Goal: Information Seeking & Learning: Check status

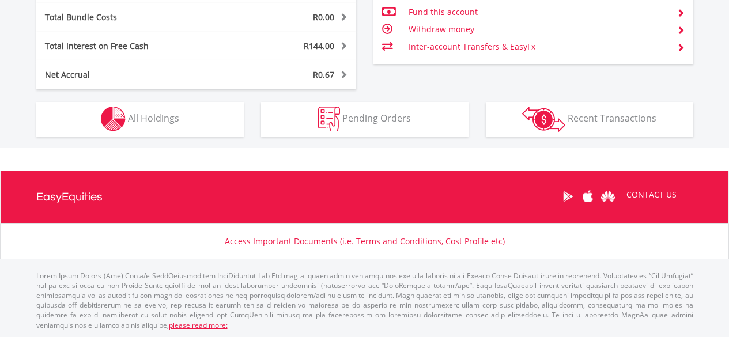
scroll to position [111, 219]
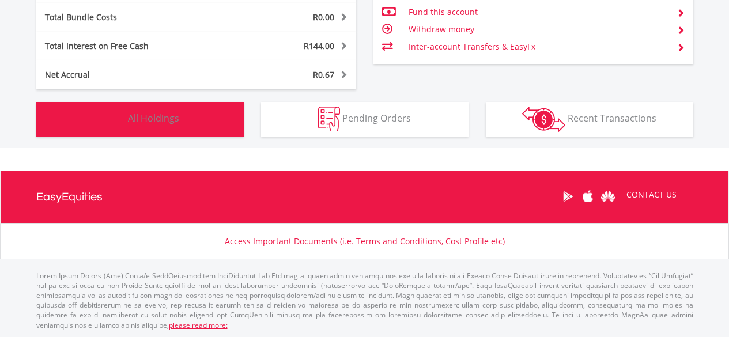
click at [192, 116] on button "Holdings All Holdings" at bounding box center [139, 119] width 207 height 35
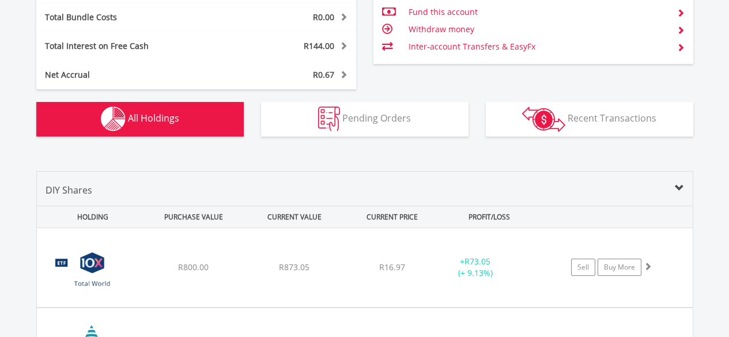
scroll to position [900, 0]
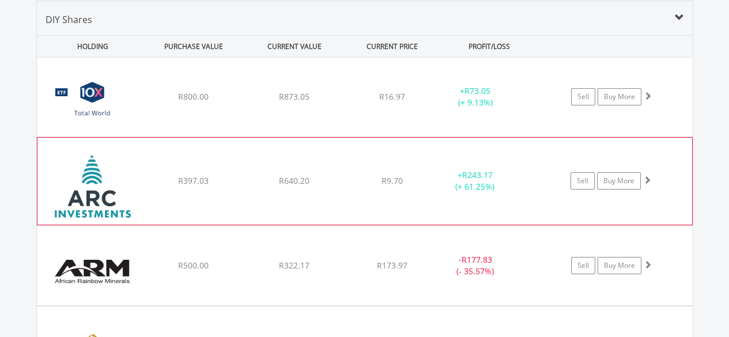
click at [225, 137] on div "﻿ African Rainbow Capital Investments Limited R397.03 R640.20 R9.70 + R243.17 (…" at bounding box center [365, 97] width 656 height 79
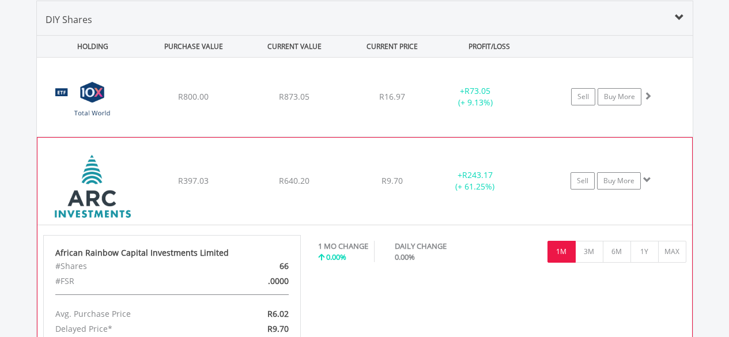
click at [225, 137] on div "﻿ African Rainbow Capital Investments Limited R397.03 R640.20 R9.70 + R243.17 (…" at bounding box center [365, 97] width 656 height 79
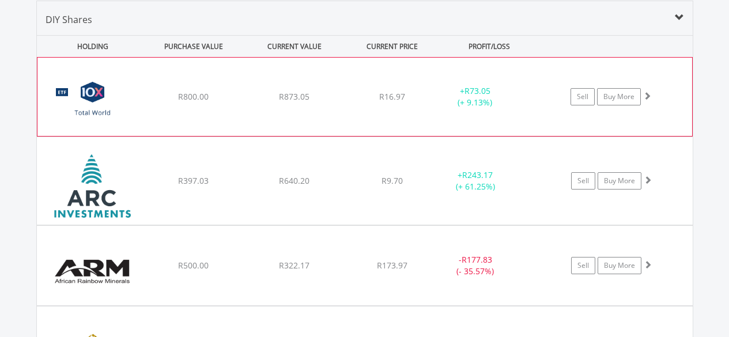
click at [233, 113] on div "﻿ 10X Total World Stock Feeder Exchange Traded Fund R800.00 R873.05 R16.97 + R7…" at bounding box center [364, 97] width 654 height 78
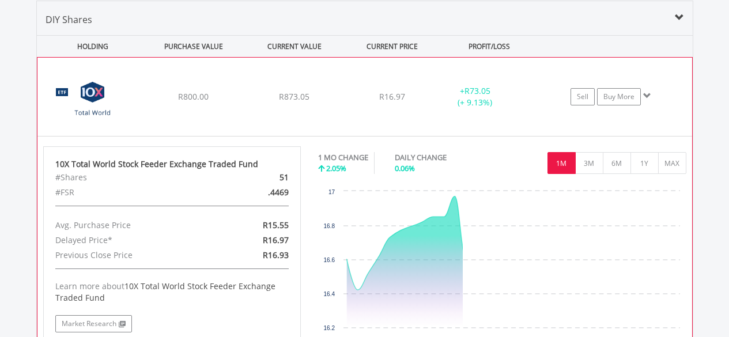
click at [233, 113] on div "﻿ 10X Total World Stock Feeder Exchange Traded Fund R800.00 R873.05 R16.97 + R7…" at bounding box center [364, 97] width 654 height 78
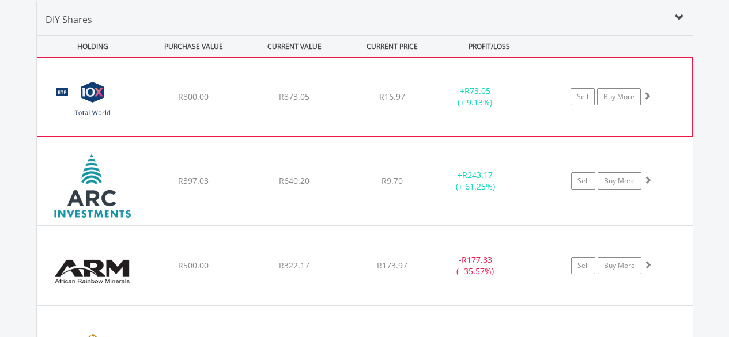
scroll to position [1015, 0]
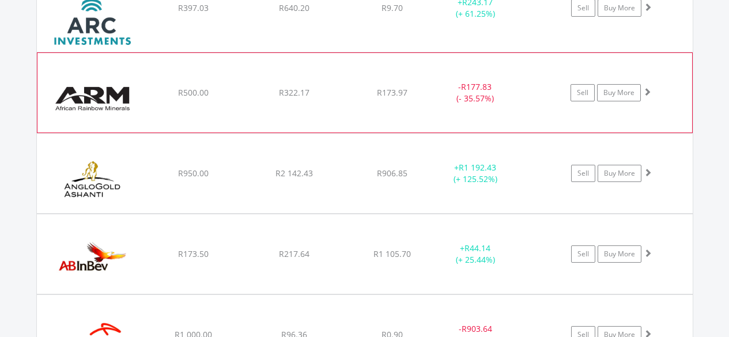
scroll to position [1073, 0]
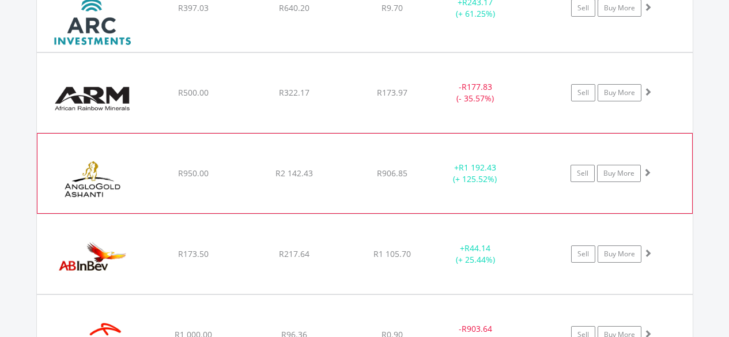
scroll to position [1188, 0]
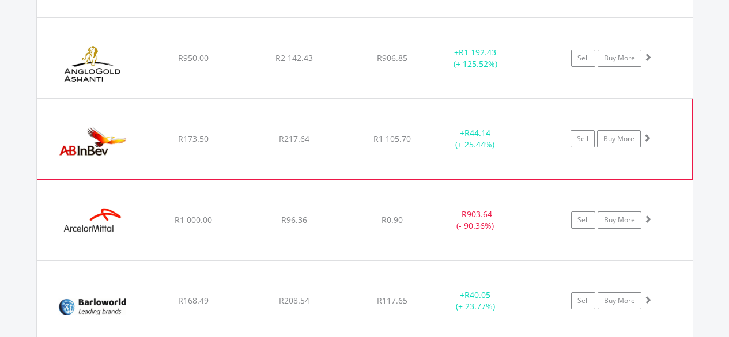
scroll to position [1246, 0]
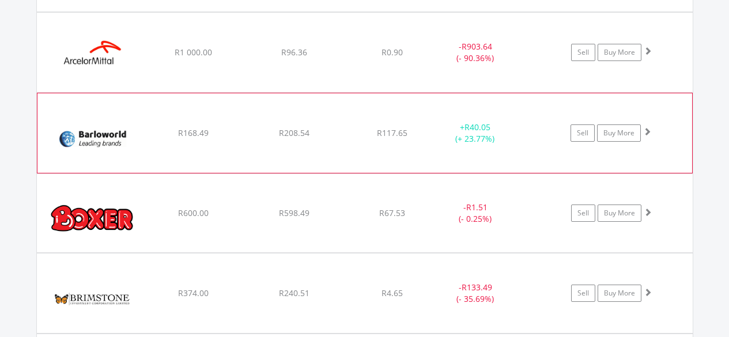
scroll to position [1361, 0]
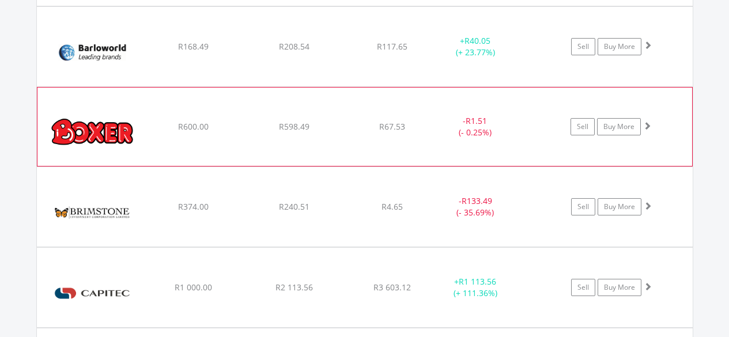
scroll to position [1476, 0]
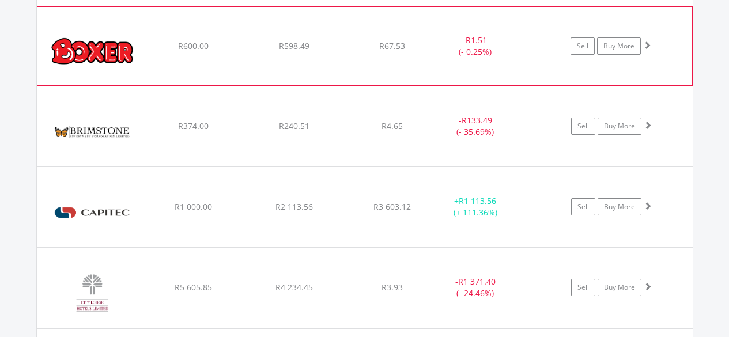
scroll to position [1534, 0]
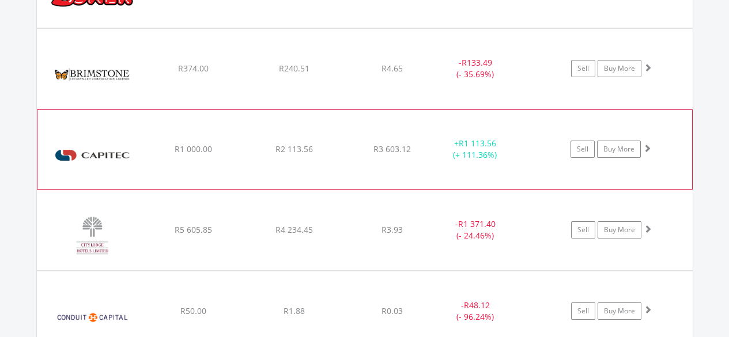
scroll to position [1591, 0]
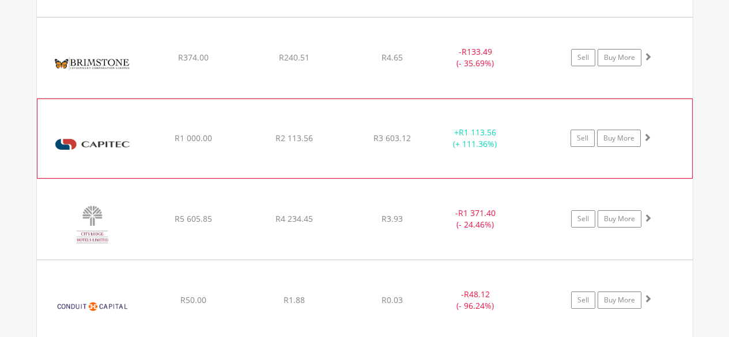
scroll to position [1649, 0]
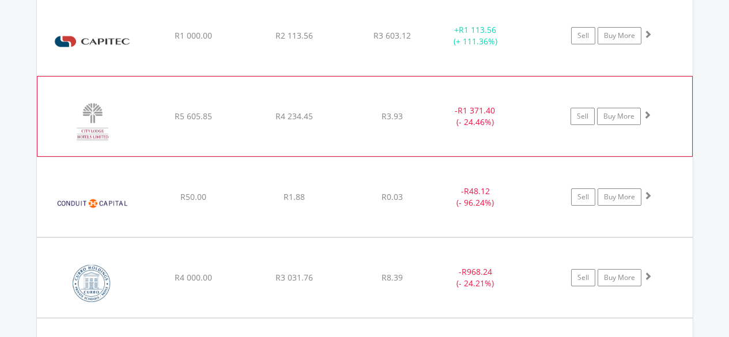
scroll to position [1706, 0]
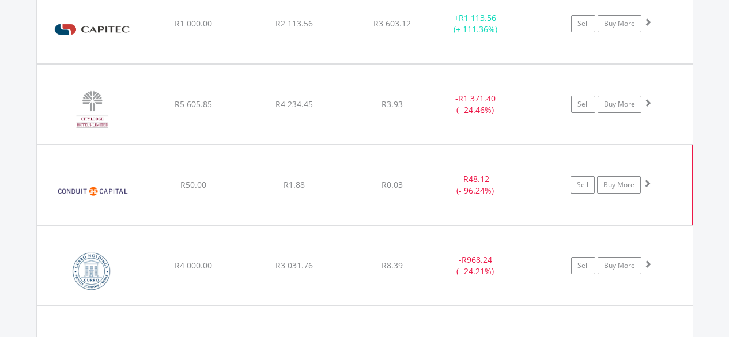
scroll to position [1822, 0]
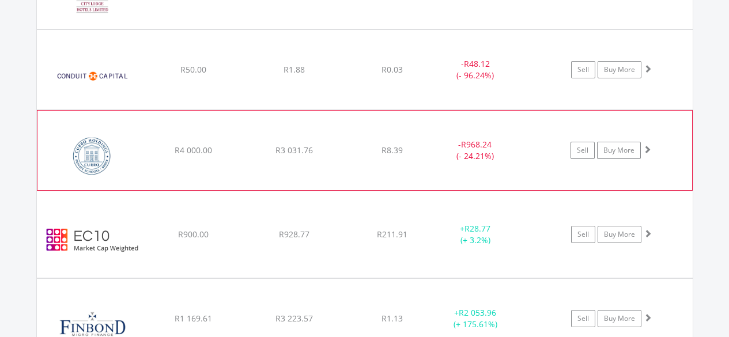
scroll to position [1879, 0]
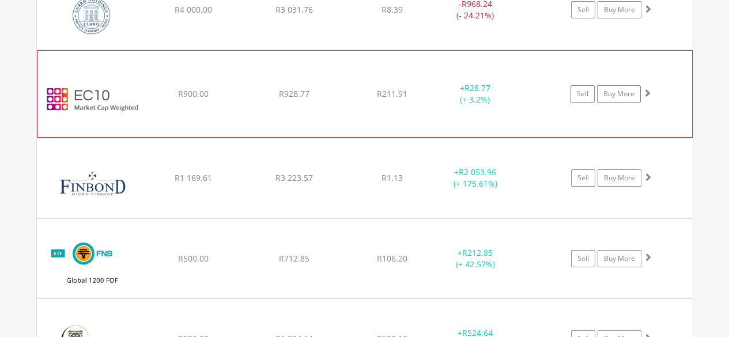
scroll to position [1994, 0]
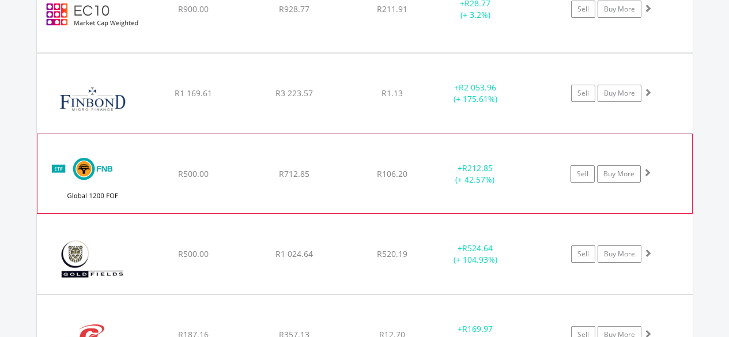
scroll to position [2052, 0]
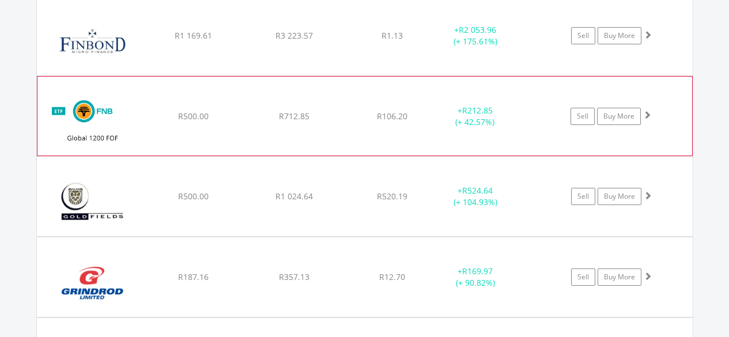
scroll to position [2110, 0]
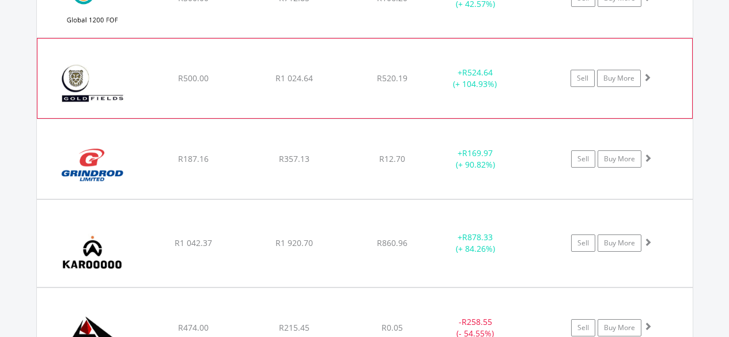
scroll to position [2225, 0]
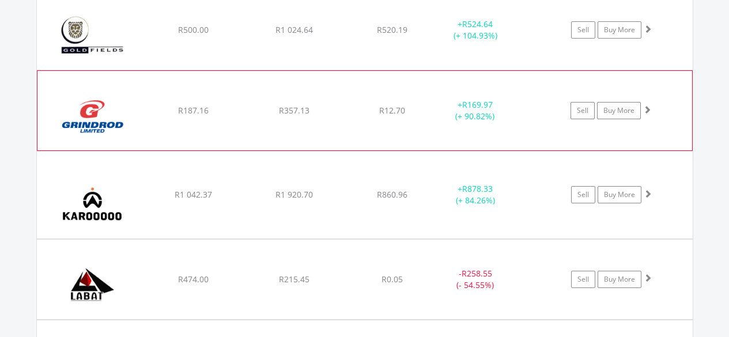
scroll to position [2283, 0]
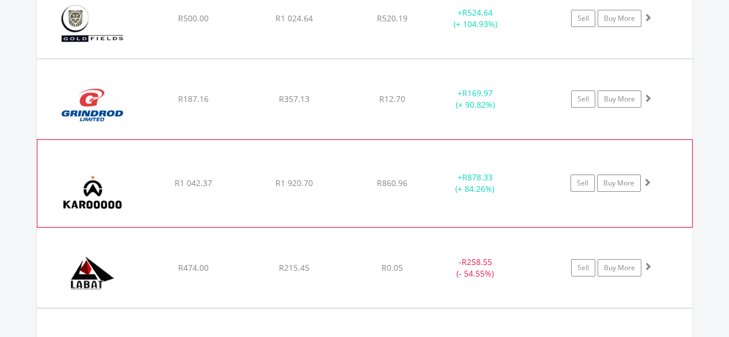
scroll to position [2340, 0]
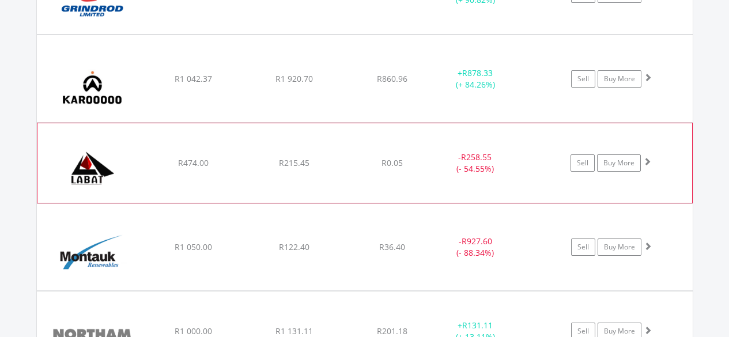
scroll to position [2398, 0]
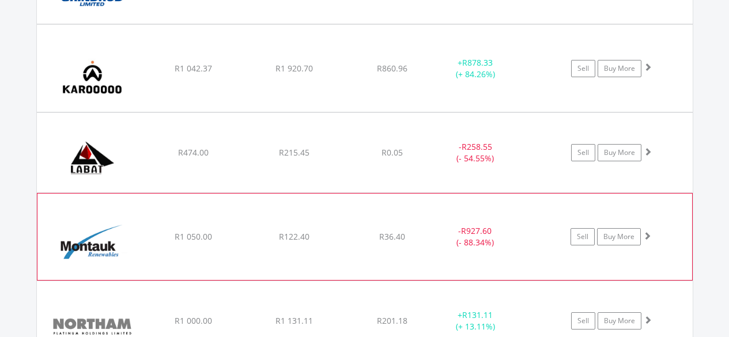
scroll to position [2455, 0]
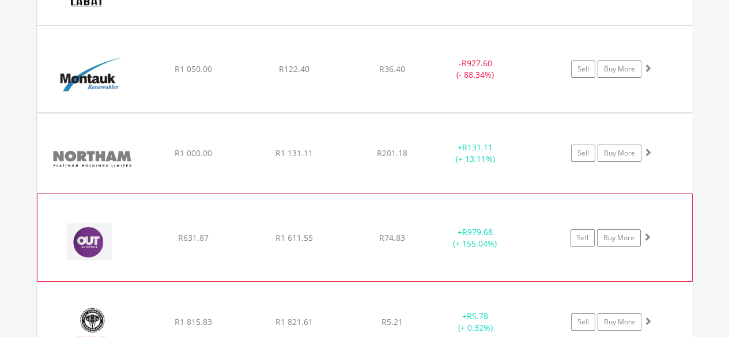
scroll to position [2571, 0]
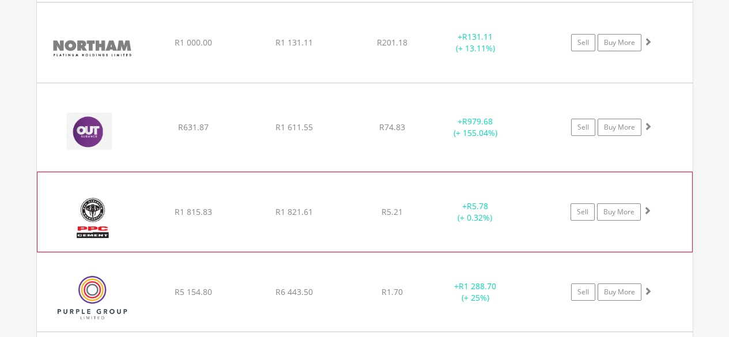
scroll to position [2686, 0]
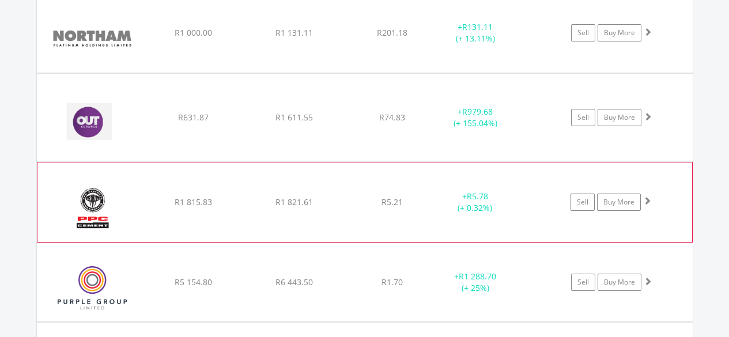
scroll to position [2801, 0]
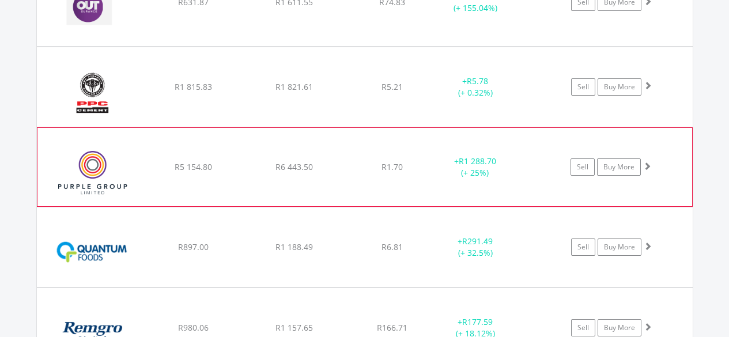
scroll to position [2916, 0]
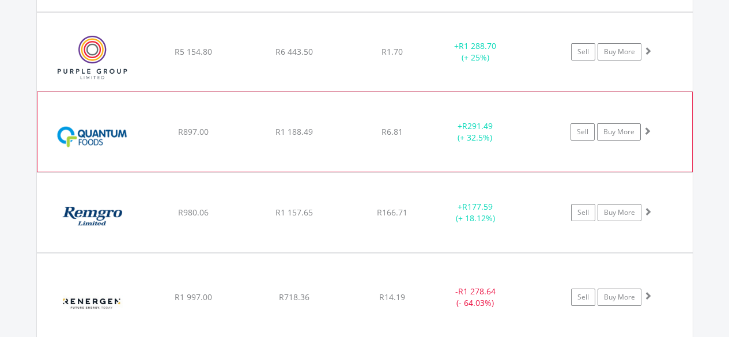
scroll to position [2974, 0]
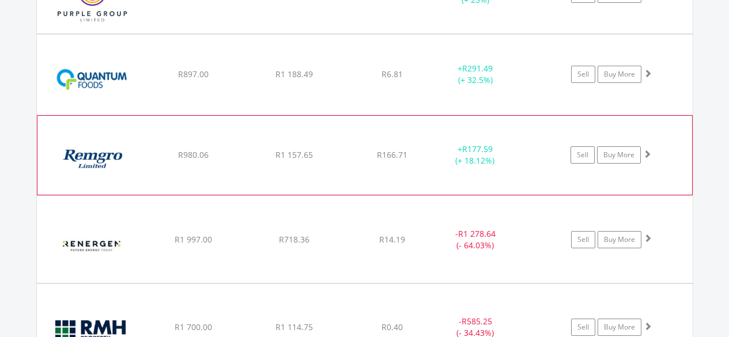
scroll to position [3031, 0]
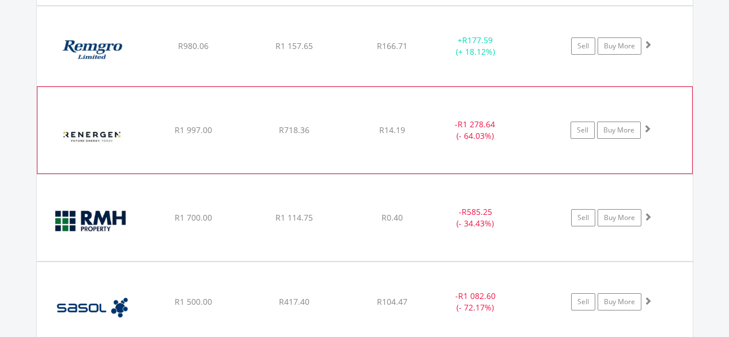
scroll to position [3147, 0]
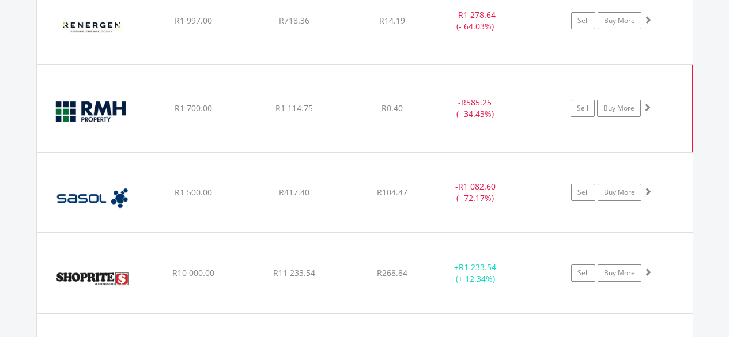
scroll to position [3204, 0]
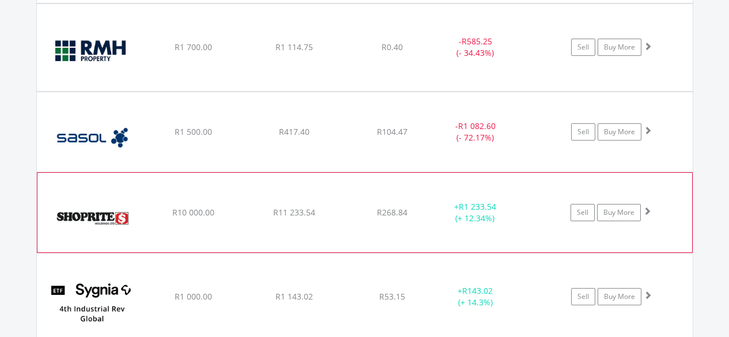
scroll to position [3262, 0]
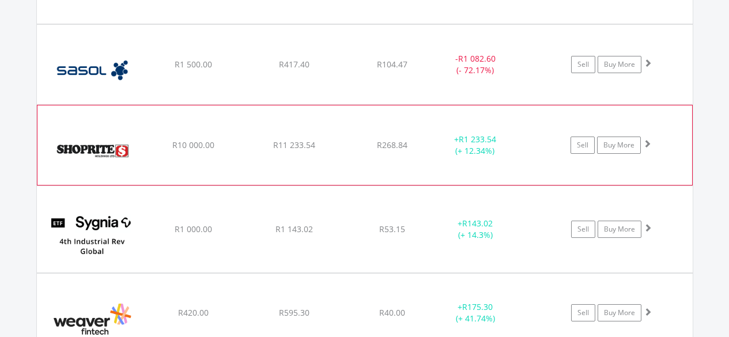
scroll to position [3377, 0]
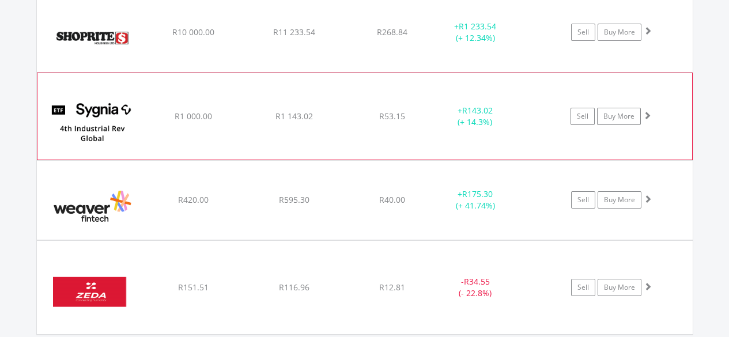
scroll to position [3435, 0]
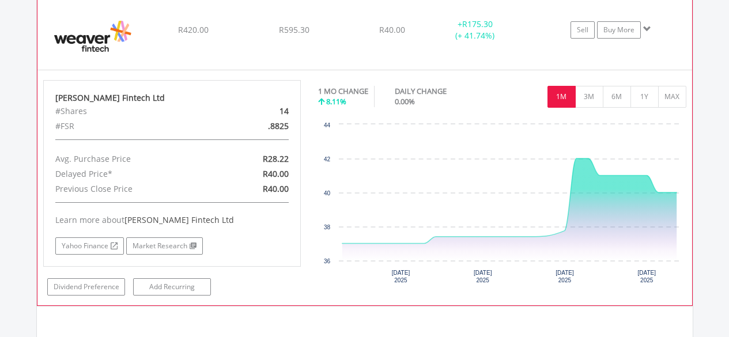
scroll to position [3608, 0]
